Goal: Use online tool/utility: Utilize a website feature to perform a specific function

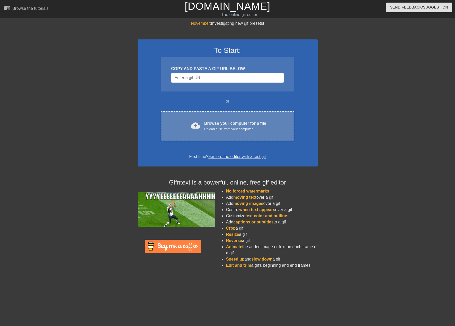
click at [212, 126] on div "Browse your computer for a file Upload a file from your computer" at bounding box center [235, 125] width 62 height 11
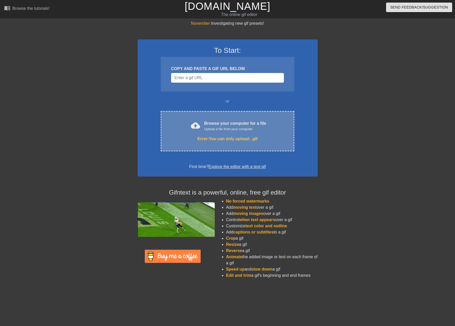
click at [198, 121] on span "cloud_upload" at bounding box center [195, 125] width 9 height 9
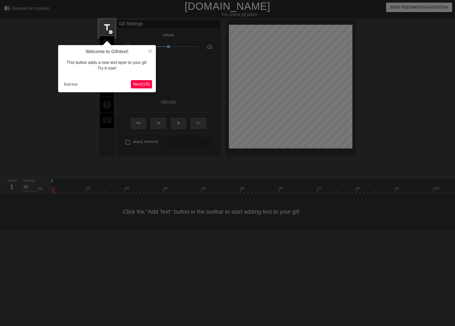
click at [144, 84] on span "Next ( 1 / 6 )" at bounding box center [141, 84] width 17 height 4
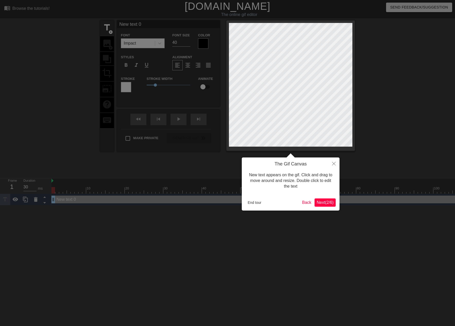
click at [320, 202] on span "Next ( 2 / 6 )" at bounding box center [325, 202] width 17 height 4
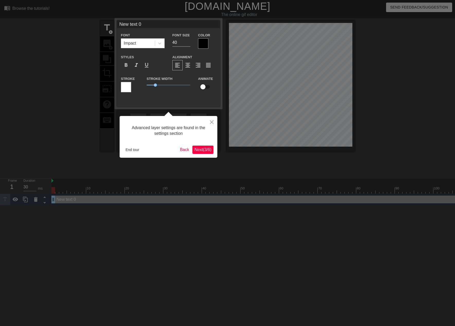
click at [207, 150] on span "Next ( 3 / 6 )" at bounding box center [203, 149] width 17 height 4
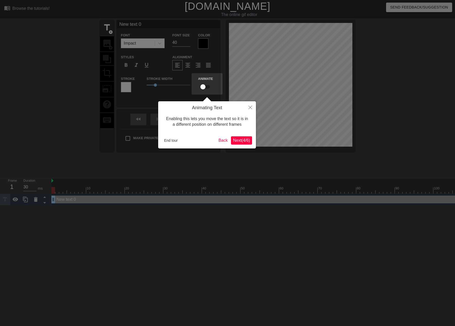
click at [239, 141] on span "Next ( 4 / 6 )" at bounding box center [241, 140] width 17 height 4
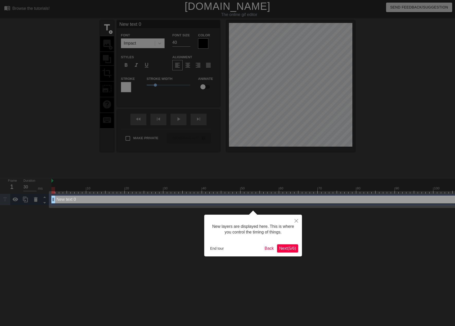
click at [291, 247] on span "Next ( 5 / 6 )" at bounding box center [287, 248] width 17 height 4
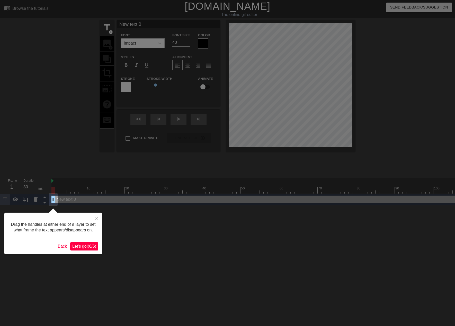
click at [89, 248] on span "Let's go! ( 6 / 6 )" at bounding box center [84, 246] width 24 height 4
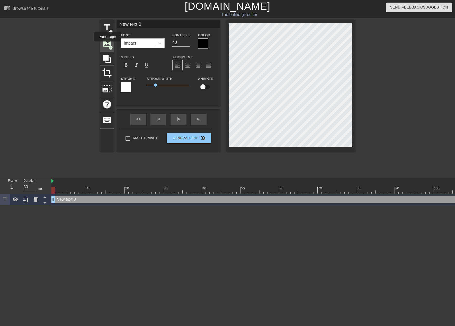
click at [108, 45] on span "image" at bounding box center [107, 43] width 10 height 10
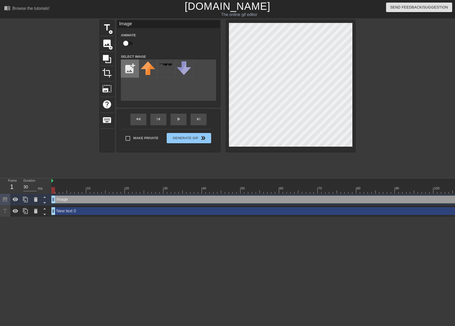
click at [131, 66] on input "file" at bounding box center [130, 69] width 18 height 18
type input "C:\fakepath\logo.webp"
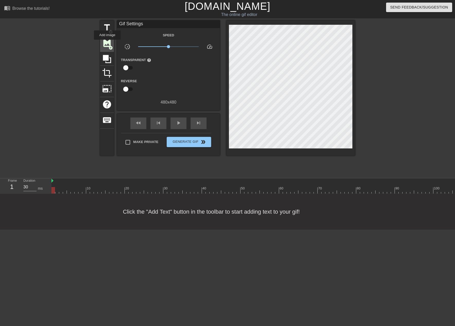
click at [108, 43] on span "image" at bounding box center [107, 43] width 10 height 10
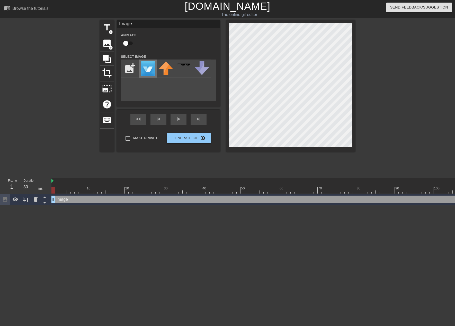
click at [148, 69] on img at bounding box center [148, 68] width 14 height 14
click at [131, 70] on input "file" at bounding box center [130, 69] width 18 height 18
type input "C:\fakepath\photo_[DATE] [DATE].jpeg"
click at [147, 68] on img at bounding box center [148, 68] width 14 height 14
click at [165, 67] on img at bounding box center [166, 68] width 14 height 14
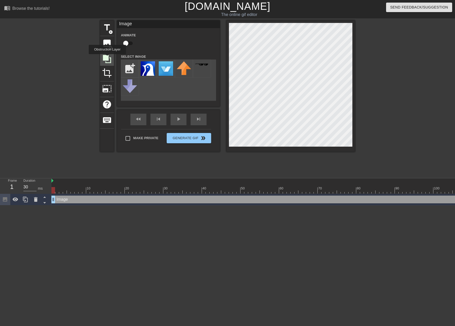
click at [108, 58] on icon at bounding box center [107, 59] width 8 height 8
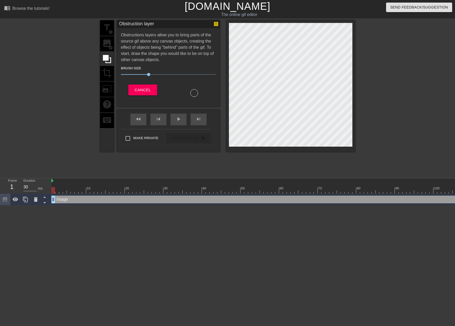
click at [109, 44] on div "title add_circle image add_circle crop photo_size_select_large help keyboard" at bounding box center [107, 85] width 14 height 131
click at [137, 91] on span "Cancel" at bounding box center [143, 89] width 16 height 7
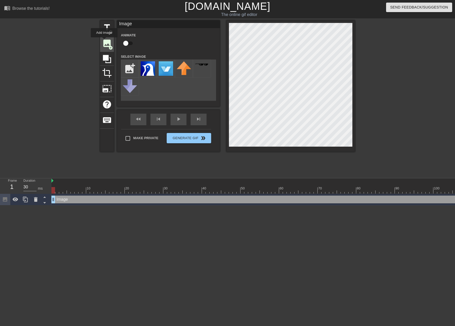
click at [104, 41] on span "image" at bounding box center [107, 43] width 10 height 10
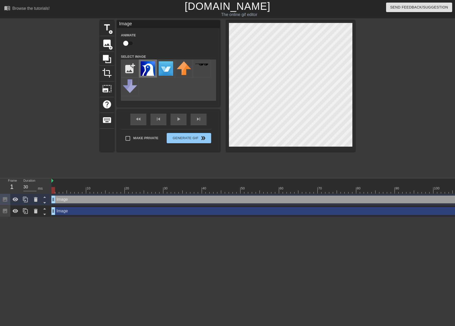
click at [146, 72] on img at bounding box center [148, 68] width 14 height 14
drag, startPoint x: 54, startPoint y: 190, endPoint x: 57, endPoint y: 189, distance: 3.4
click at [57, 189] on div at bounding box center [57, 190] width 4 height 6
drag, startPoint x: 57, startPoint y: 189, endPoint x: 69, endPoint y: 190, distance: 11.8
click at [69, 190] on div at bounding box center [69, 190] width 4 height 6
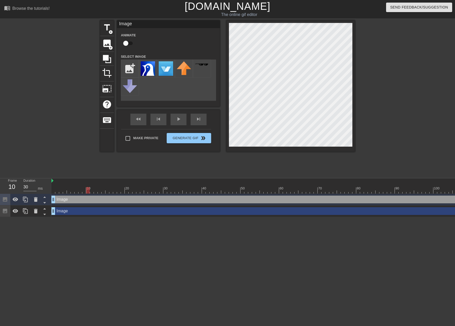
drag, startPoint x: 69, startPoint y: 189, endPoint x: 87, endPoint y: 190, distance: 17.8
click at [87, 190] on div at bounding box center [88, 190] width 4 height 6
drag, startPoint x: 87, startPoint y: 190, endPoint x: 195, endPoint y: 190, distance: 107.8
click at [195, 190] on div at bounding box center [196, 190] width 4 height 6
drag, startPoint x: 195, startPoint y: 190, endPoint x: 282, endPoint y: 190, distance: 86.5
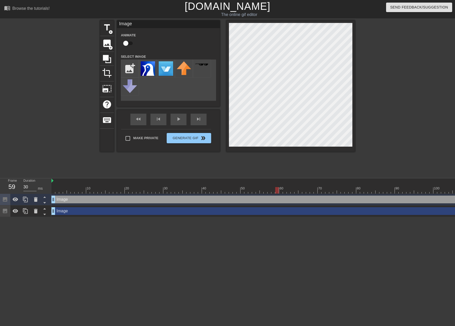
click at [279, 190] on div at bounding box center [277, 190] width 4 height 6
drag, startPoint x: 282, startPoint y: 190, endPoint x: 123, endPoint y: 191, distance: 158.5
click at [123, 191] on div at bounding box center [123, 190] width 4 height 6
drag, startPoint x: 123, startPoint y: 191, endPoint x: 65, endPoint y: 191, distance: 57.9
click at [65, 191] on div at bounding box center [65, 190] width 4 height 6
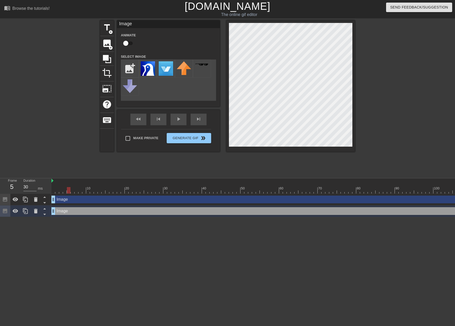
click at [68, 188] on div at bounding box center [69, 190] width 4 height 6
drag, startPoint x: 69, startPoint y: 190, endPoint x: 53, endPoint y: 190, distance: 16.5
click at [53, 190] on div at bounding box center [53, 190] width 4 height 6
type input "30"
drag, startPoint x: 53, startPoint y: 189, endPoint x: 50, endPoint y: 194, distance: 5.8
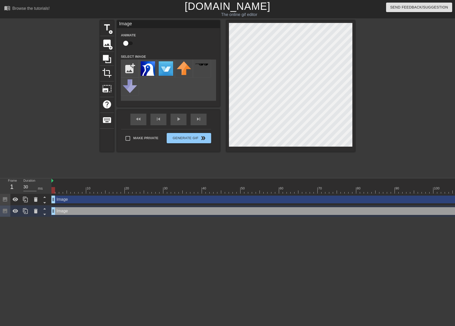
click at [50, 194] on div "Frame 1 Duration 30 ms 10 20 30 40 50 60 70 80 90 100 110 120 130 Image drag_ha…" at bounding box center [227, 197] width 455 height 39
click at [106, 122] on span "keyboard" at bounding box center [107, 120] width 10 height 10
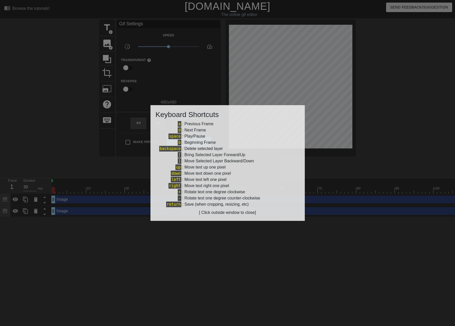
click at [76, 136] on div at bounding box center [227, 163] width 455 height 326
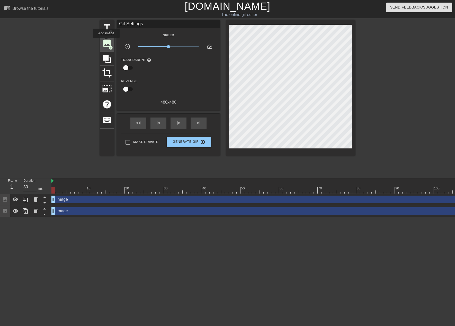
click at [107, 41] on span "image" at bounding box center [107, 43] width 10 height 10
click at [108, 109] on div "help" at bounding box center [107, 105] width 14 height 16
click at [103, 117] on span "keyboard" at bounding box center [107, 120] width 10 height 10
drag, startPoint x: 53, startPoint y: 190, endPoint x: 370, endPoint y: 183, distance: 317.2
click at [370, 183] on div "10 20 30 40 50 60 70 80 90 100 110 120 130" at bounding box center [313, 185] width 525 height 15
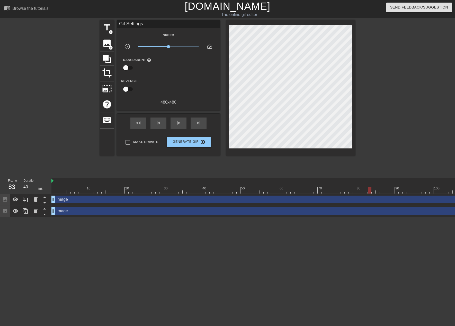
type input "30"
drag, startPoint x: 368, startPoint y: 190, endPoint x: 405, endPoint y: 194, distance: 37.0
click at [405, 194] on div "10 20 30 40 50 60 70 80 90 100 110 120 130 Image drag_handle drag_handle Image …" at bounding box center [253, 197] width 404 height 39
click at [147, 144] on span "Make Private" at bounding box center [145, 141] width 25 height 5
click at [133, 144] on input "Make Private" at bounding box center [128, 142] width 11 height 11
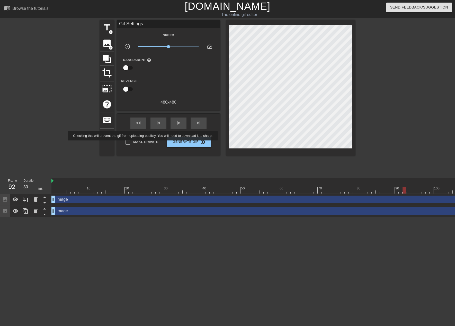
checkbox input "true"
click at [181, 144] on span "Generate Gif double_arrow" at bounding box center [189, 142] width 40 height 6
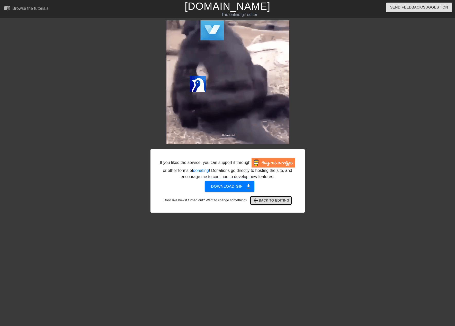
click at [266, 203] on span "arrow_back Back to Editing" at bounding box center [271, 200] width 37 height 6
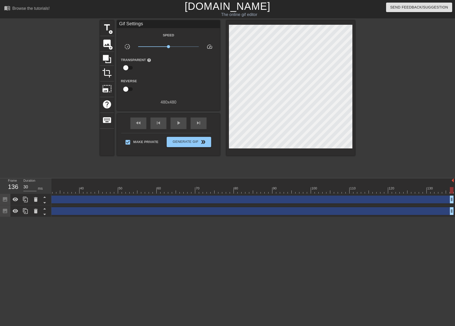
scroll to position [0, 4]
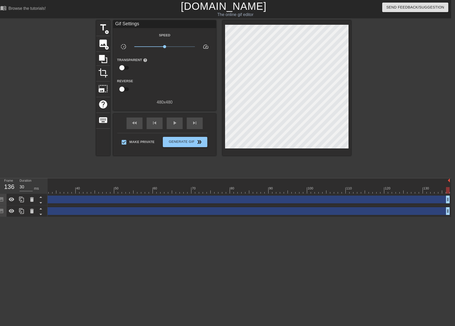
click at [382, 192] on div at bounding box center [187, 190] width 525 height 6
click at [346, 189] on div at bounding box center [187, 190] width 525 height 6
click at [356, 190] on div at bounding box center [187, 190] width 525 height 6
click at [359, 191] on div at bounding box center [187, 190] width 525 height 6
click at [355, 191] on div at bounding box center [187, 190] width 525 height 6
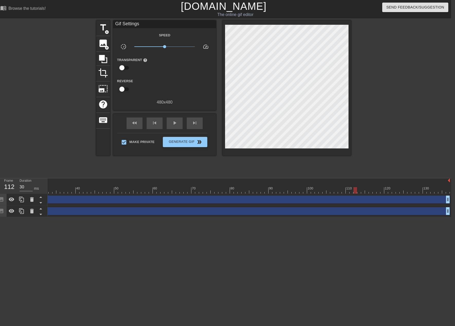
click at [349, 191] on div at bounding box center [187, 190] width 525 height 6
click at [359, 192] on div at bounding box center [187, 190] width 525 height 6
click at [371, 192] on div at bounding box center [187, 190] width 525 height 6
click at [378, 192] on div at bounding box center [187, 190] width 525 height 6
click at [366, 190] on div at bounding box center [187, 190] width 525 height 6
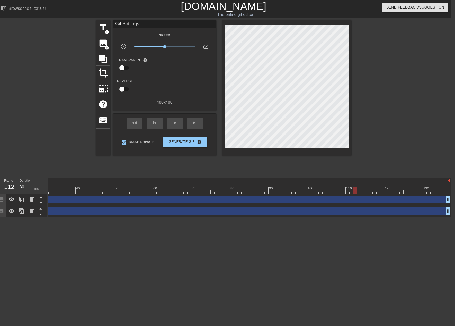
click at [357, 190] on div at bounding box center [187, 190] width 525 height 6
click at [349, 190] on div at bounding box center [187, 190] width 525 height 6
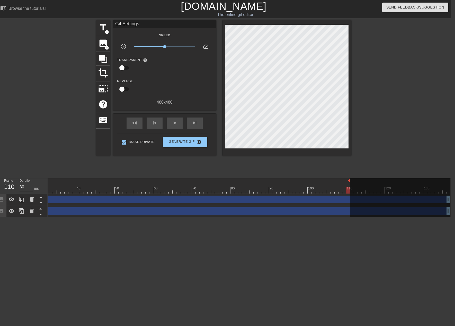
drag, startPoint x: 450, startPoint y: 181, endPoint x: 350, endPoint y: 184, distance: 100.2
click at [350, 184] on div "10 20 30 40 50 60 70 80 90 100 110 120 130" at bounding box center [188, 185] width 525 height 15
type input "30"
click at [185, 145] on button "Generate Gif double_arrow" at bounding box center [185, 142] width 45 height 10
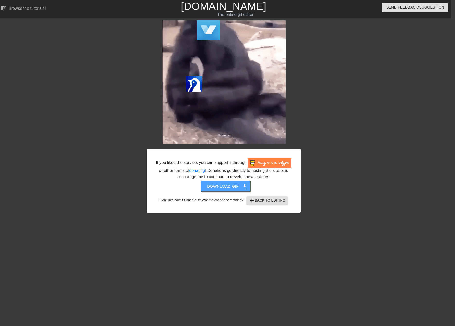
click at [215, 189] on span "Download gif get_app" at bounding box center [225, 186] width 37 height 7
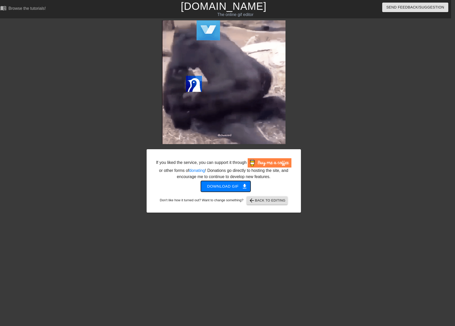
click at [234, 189] on span "Download gif get_app" at bounding box center [225, 186] width 37 height 7
